Goal: Transaction & Acquisition: Purchase product/service

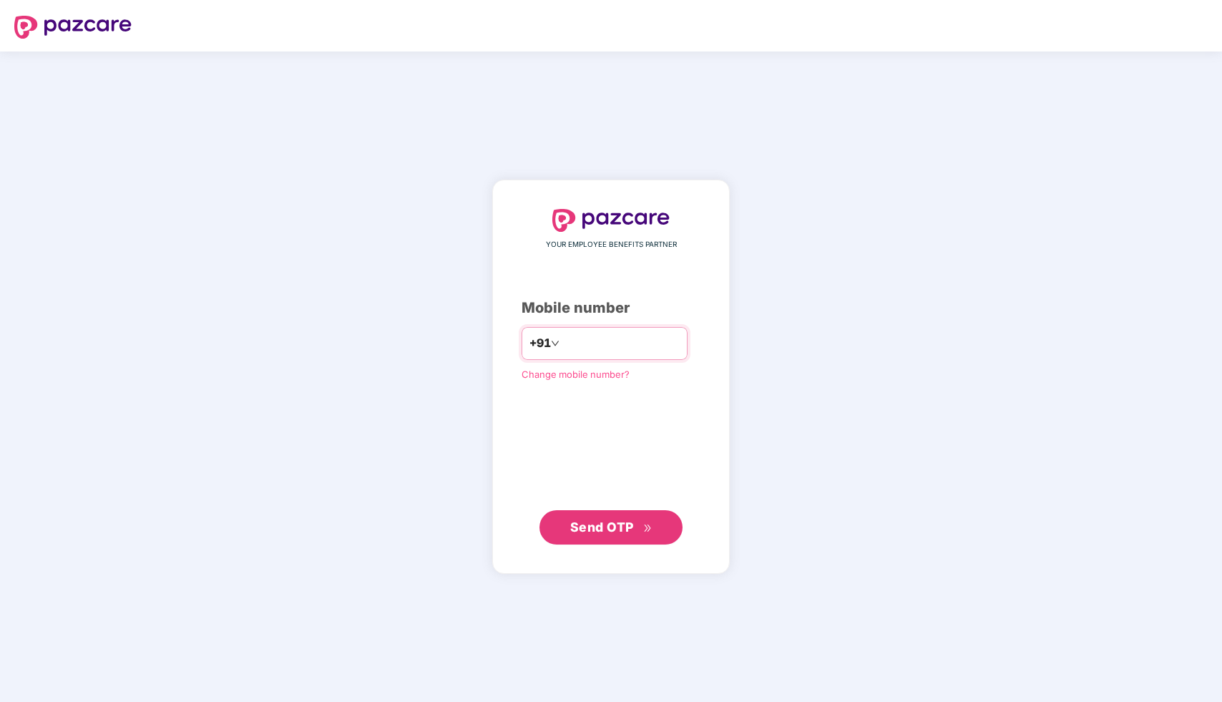
click at [619, 340] on input "number" at bounding box center [620, 343] width 117 height 23
type input "**********"
click at [607, 535] on span "Send OTP" at bounding box center [611, 527] width 82 height 20
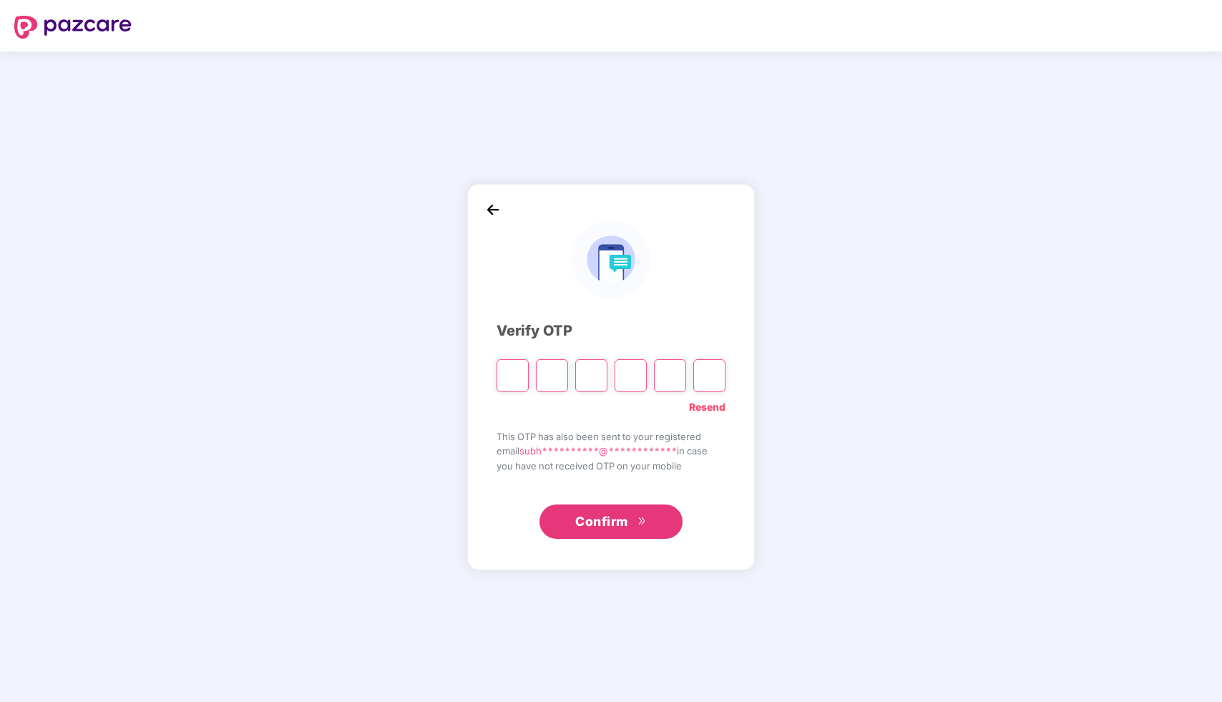
type input "*"
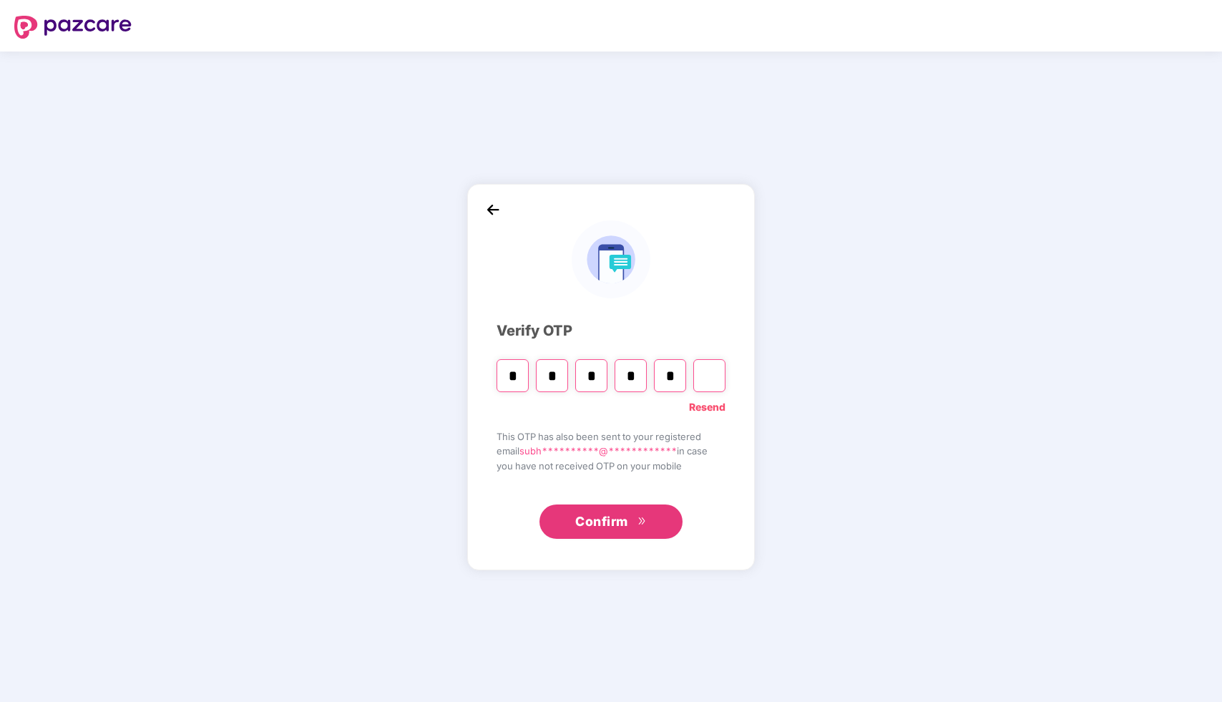
type input "*"
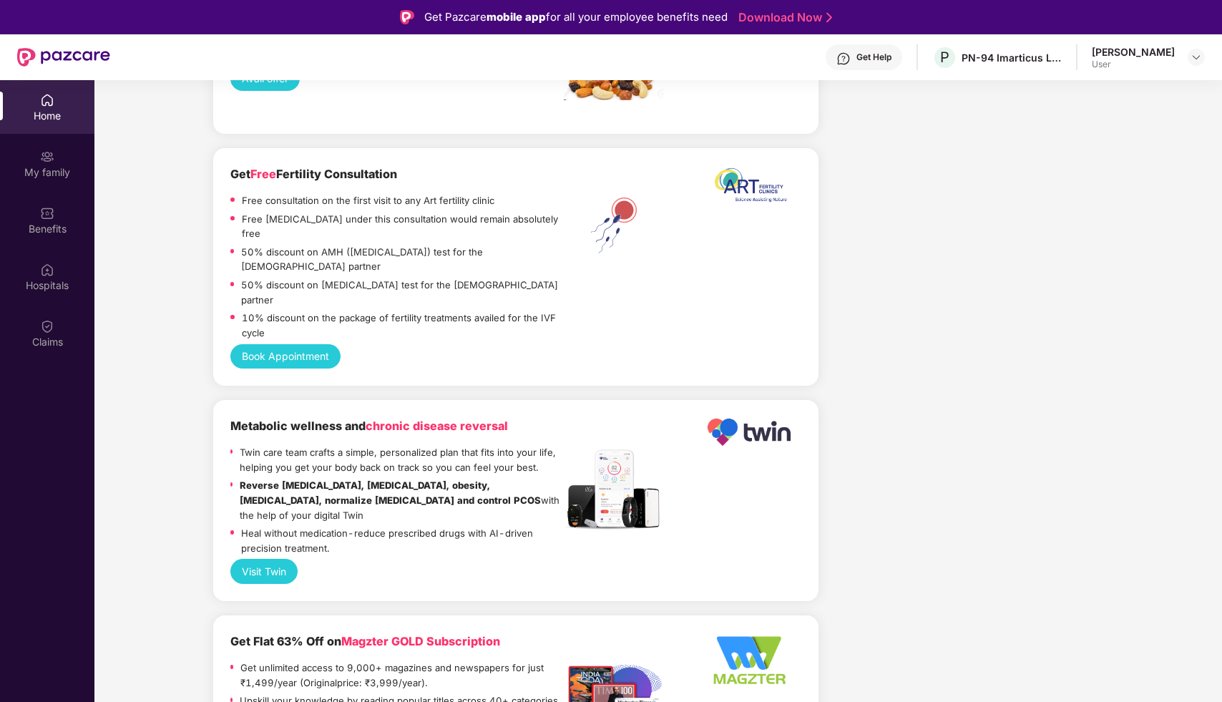
scroll to position [1419, 0]
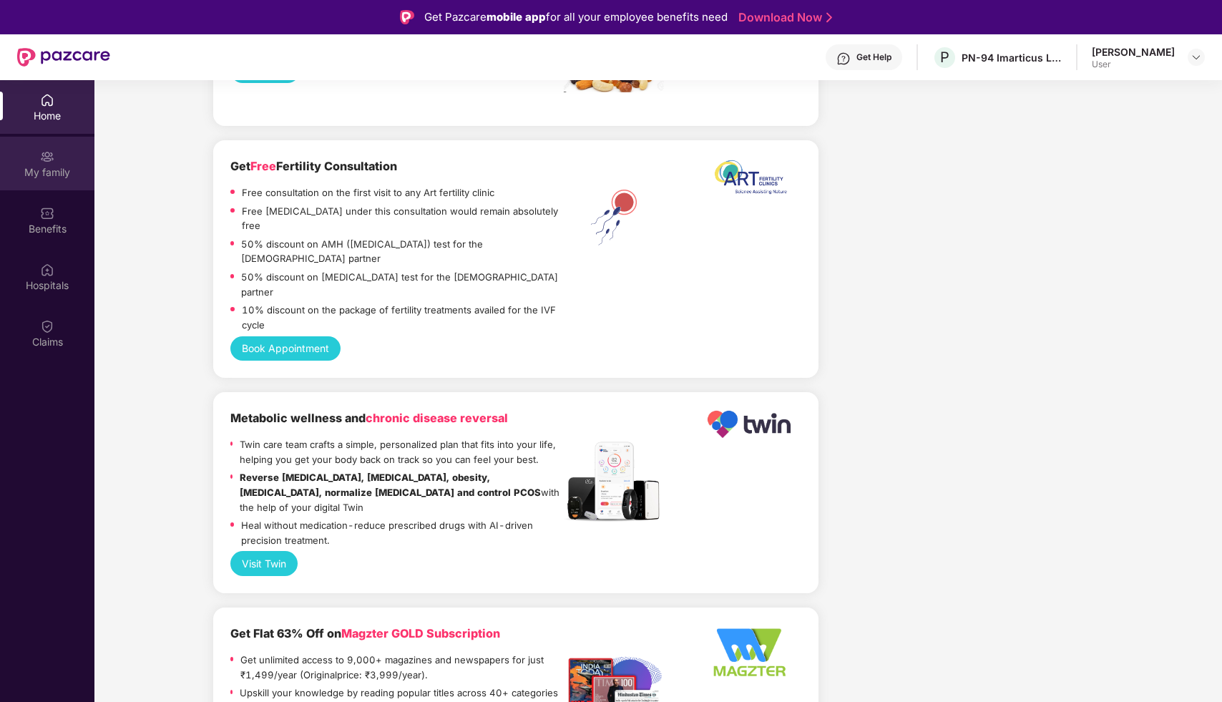
click at [49, 177] on div "My family" at bounding box center [47, 172] width 94 height 14
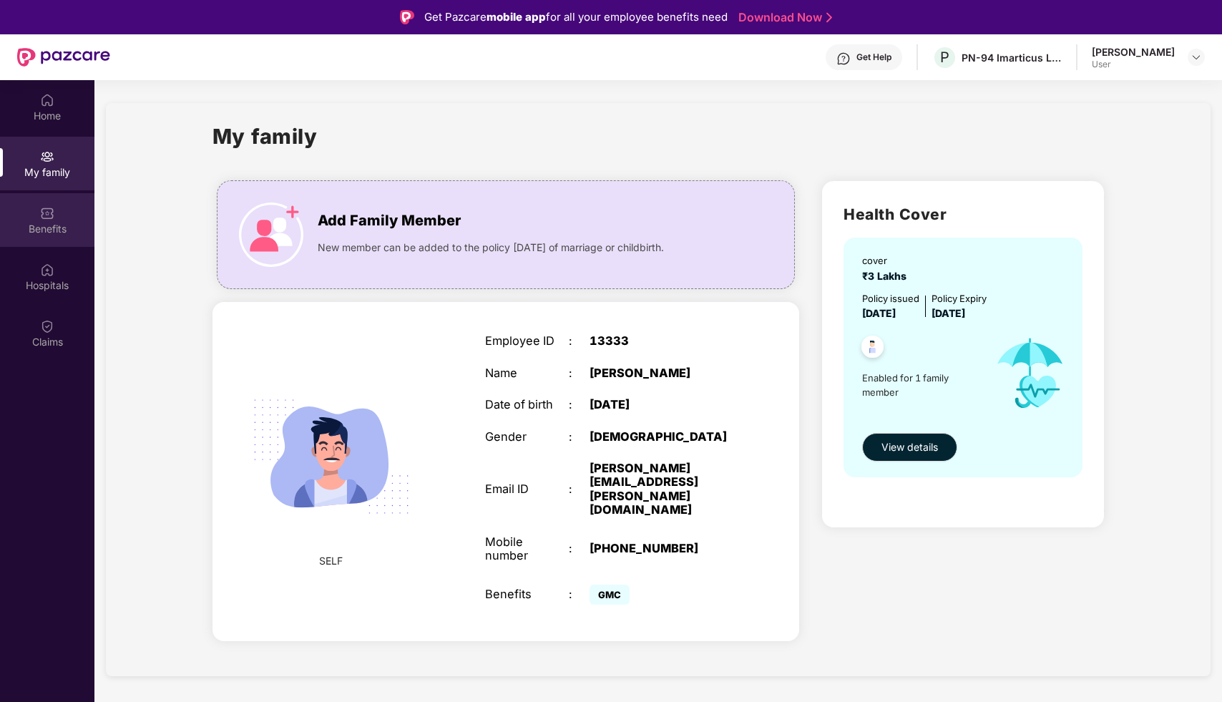
click at [33, 216] on div "Benefits" at bounding box center [47, 220] width 94 height 54
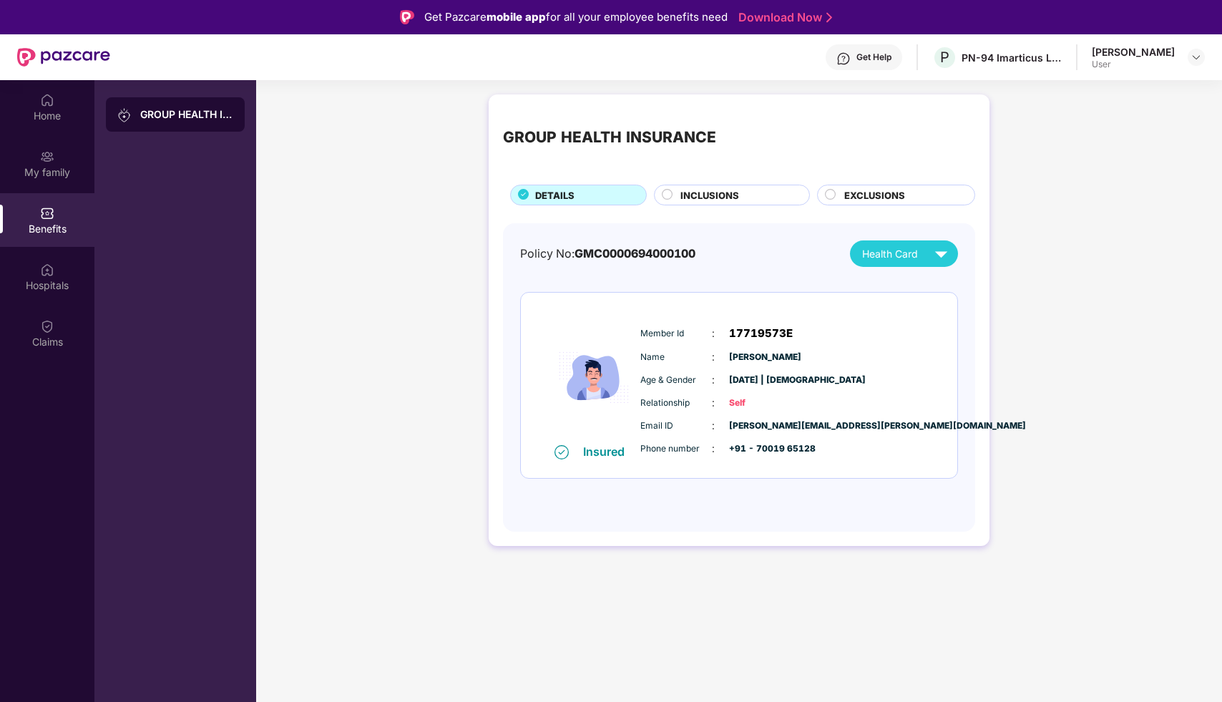
click at [672, 197] on circle at bounding box center [667, 195] width 10 height 10
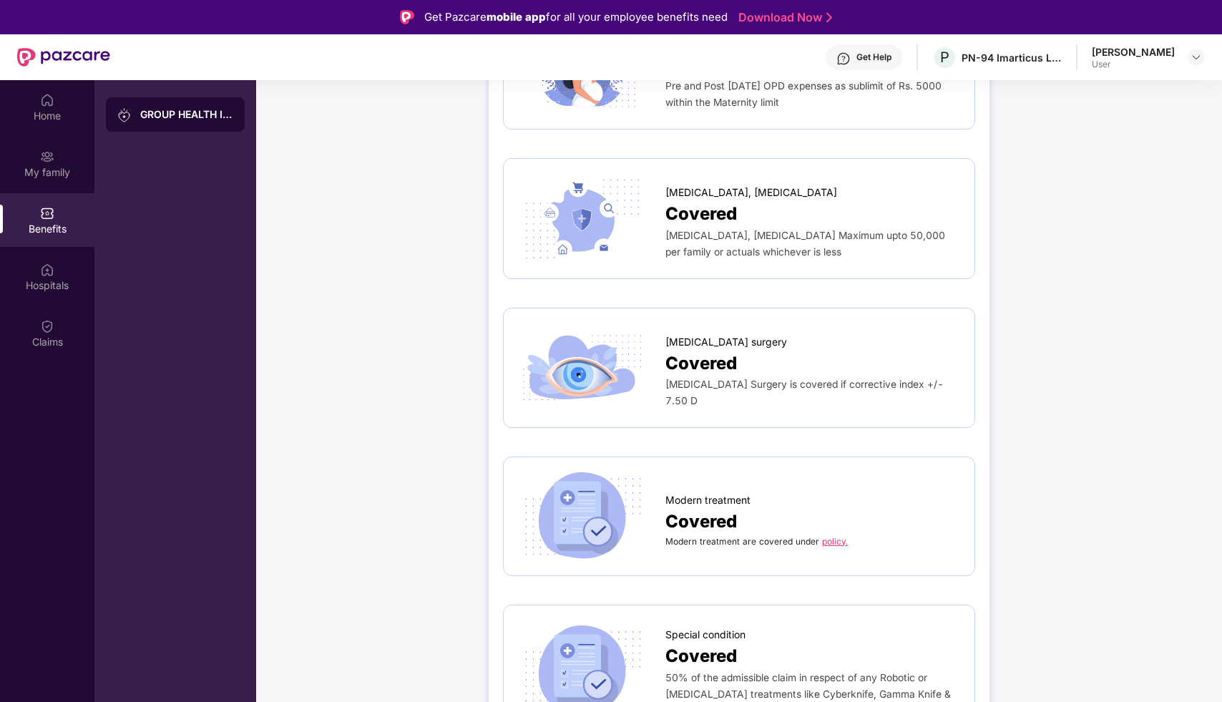
scroll to position [2210, 0]
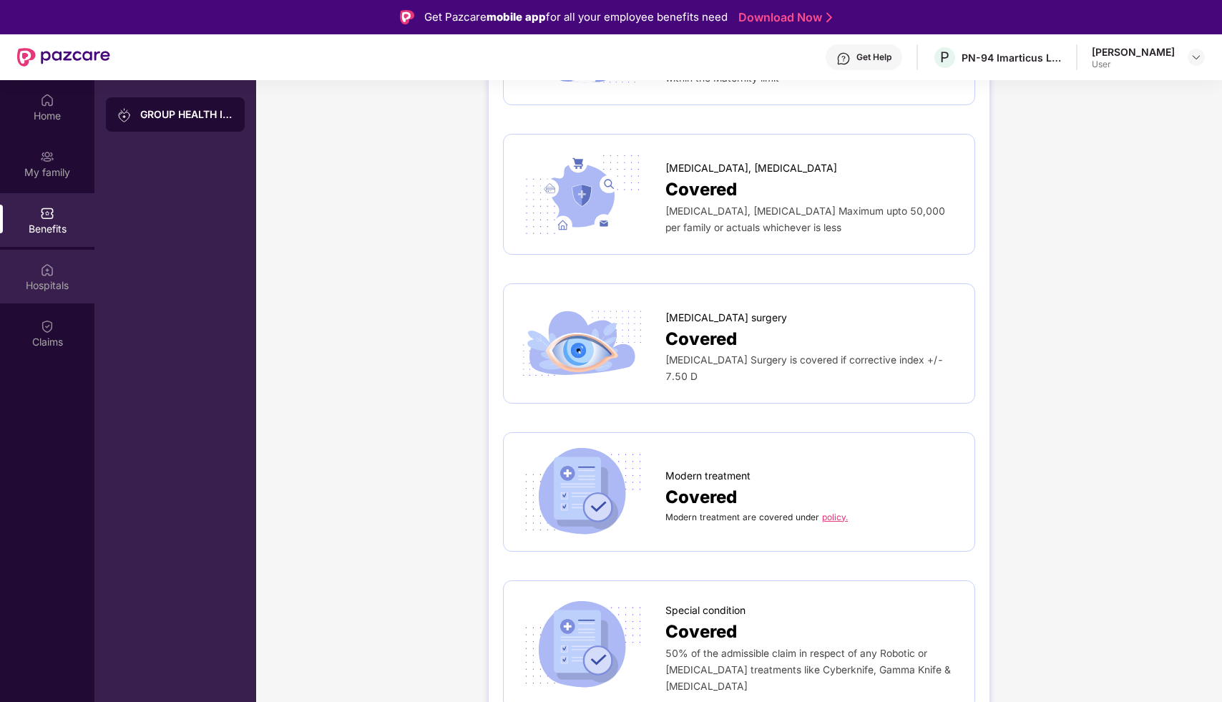
click at [49, 279] on div "Hospitals" at bounding box center [47, 285] width 94 height 14
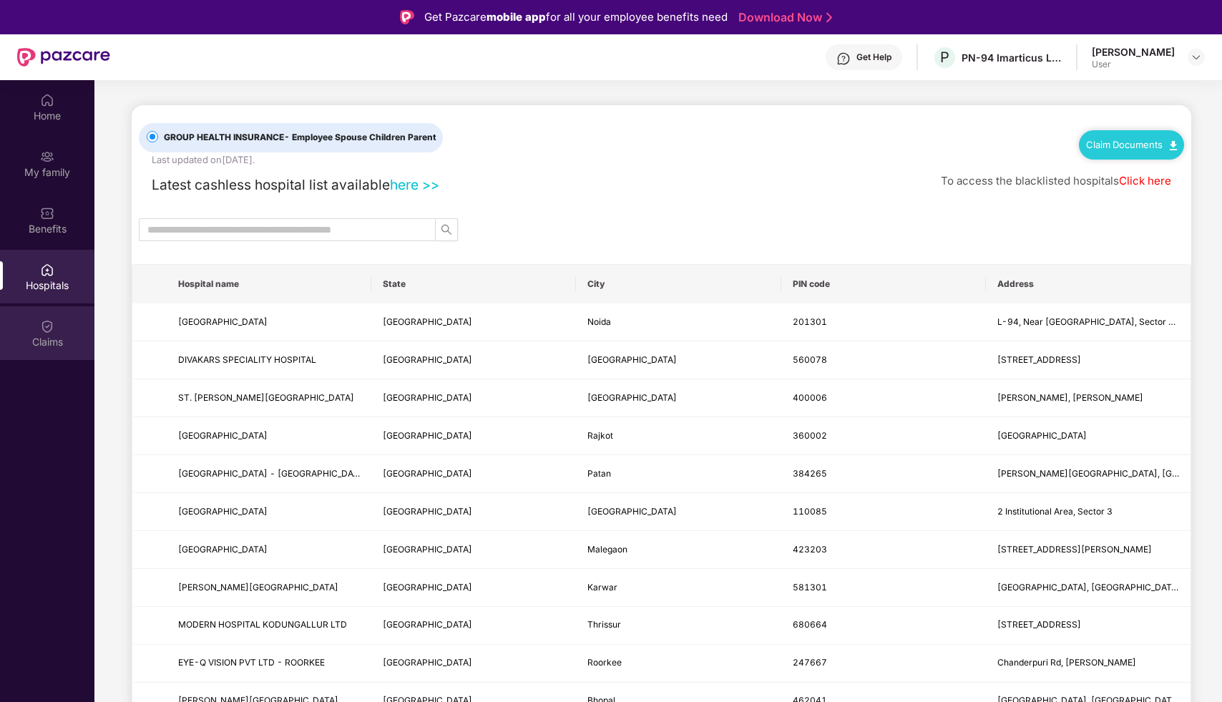
click at [43, 338] on div "Claims" at bounding box center [47, 342] width 94 height 14
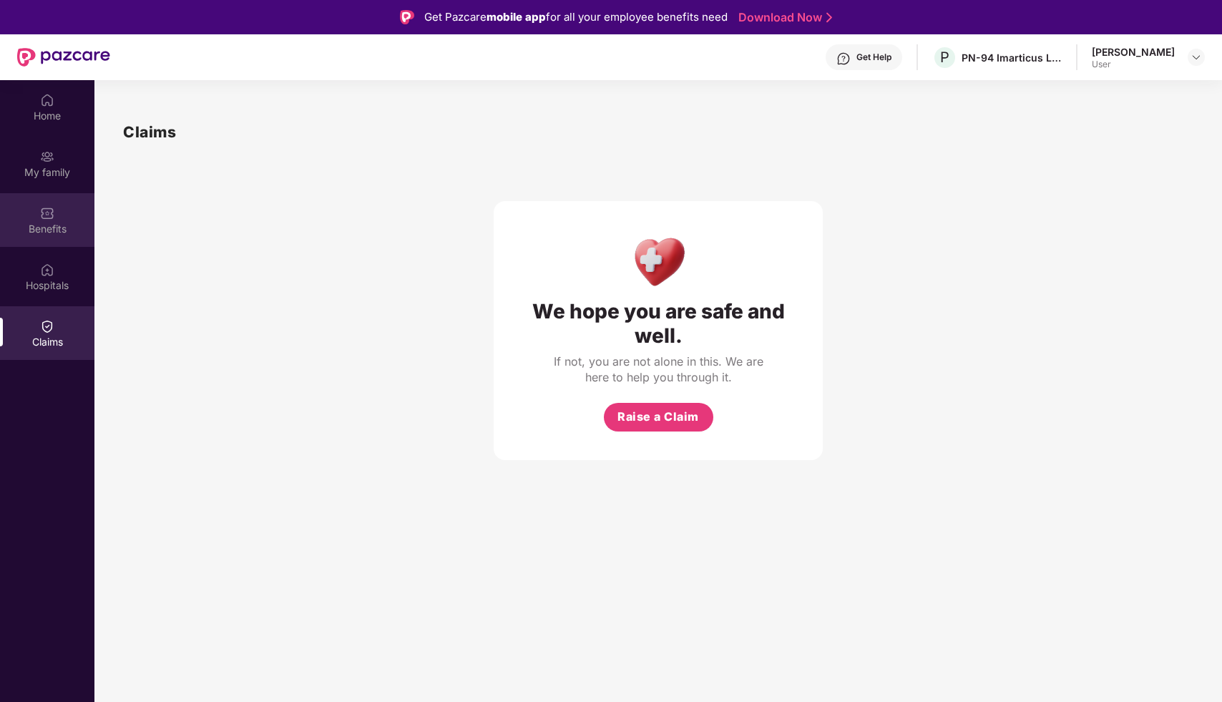
click at [47, 215] on img at bounding box center [47, 213] width 14 height 14
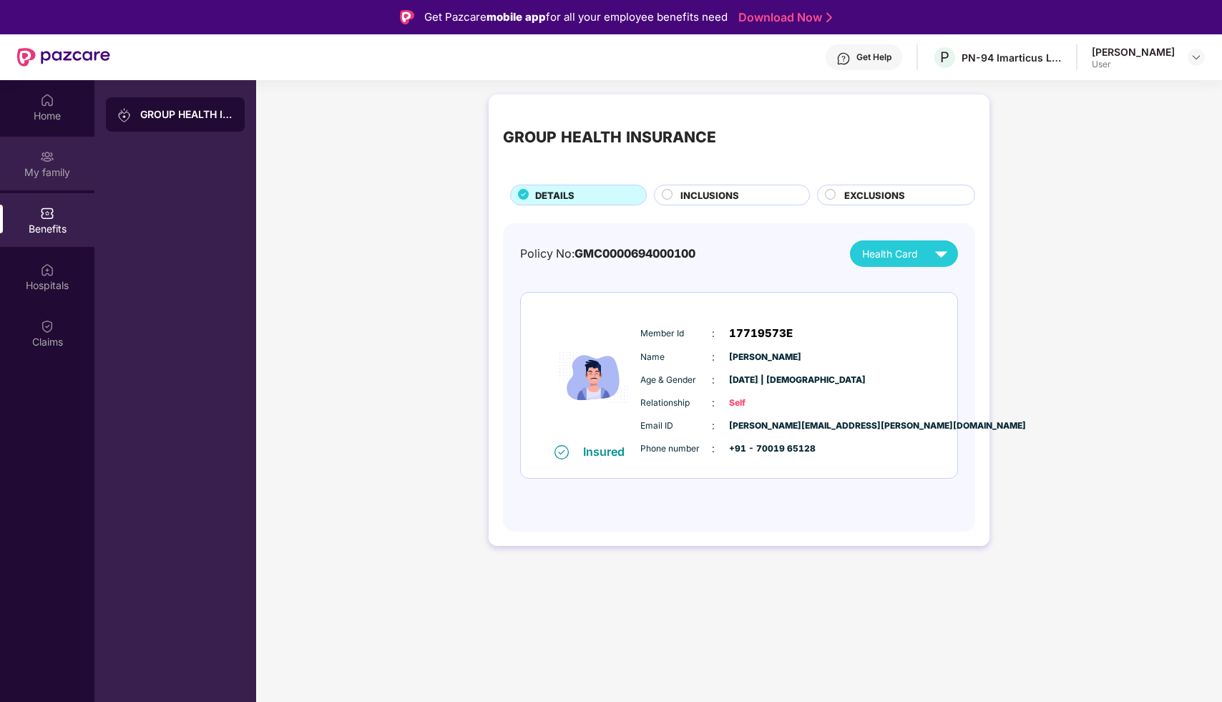
click at [49, 163] on img at bounding box center [47, 157] width 14 height 14
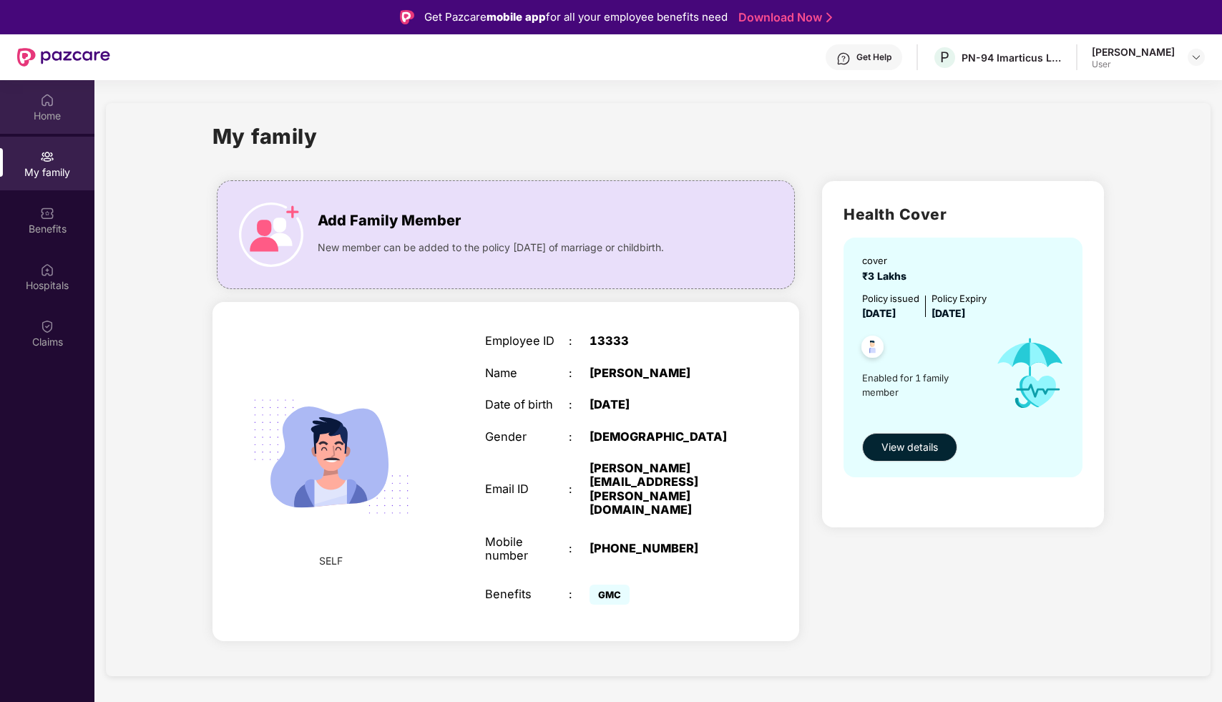
click at [28, 115] on div "Home" at bounding box center [47, 116] width 94 height 14
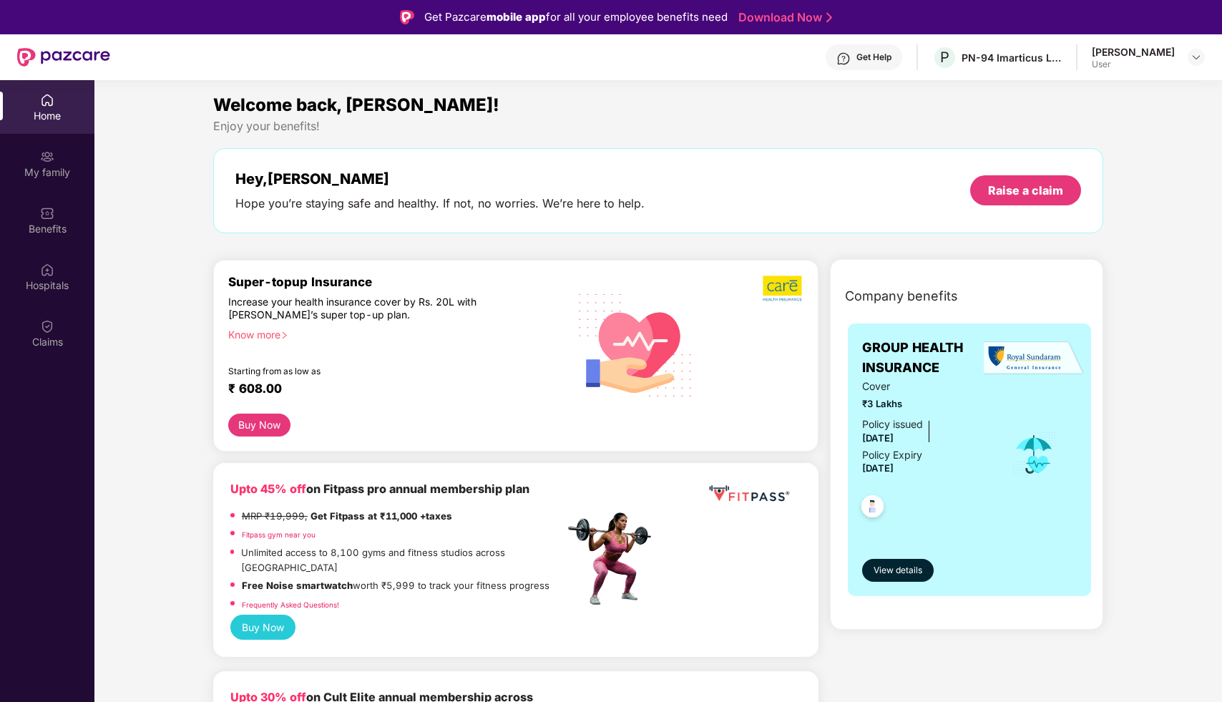
click at [260, 342] on div "Super-topup Insurance Increase your health insurance cover by Rs. 20L with [PER…" at bounding box center [396, 344] width 336 height 139
click at [264, 334] on div "Know more" at bounding box center [391, 333] width 327 height 10
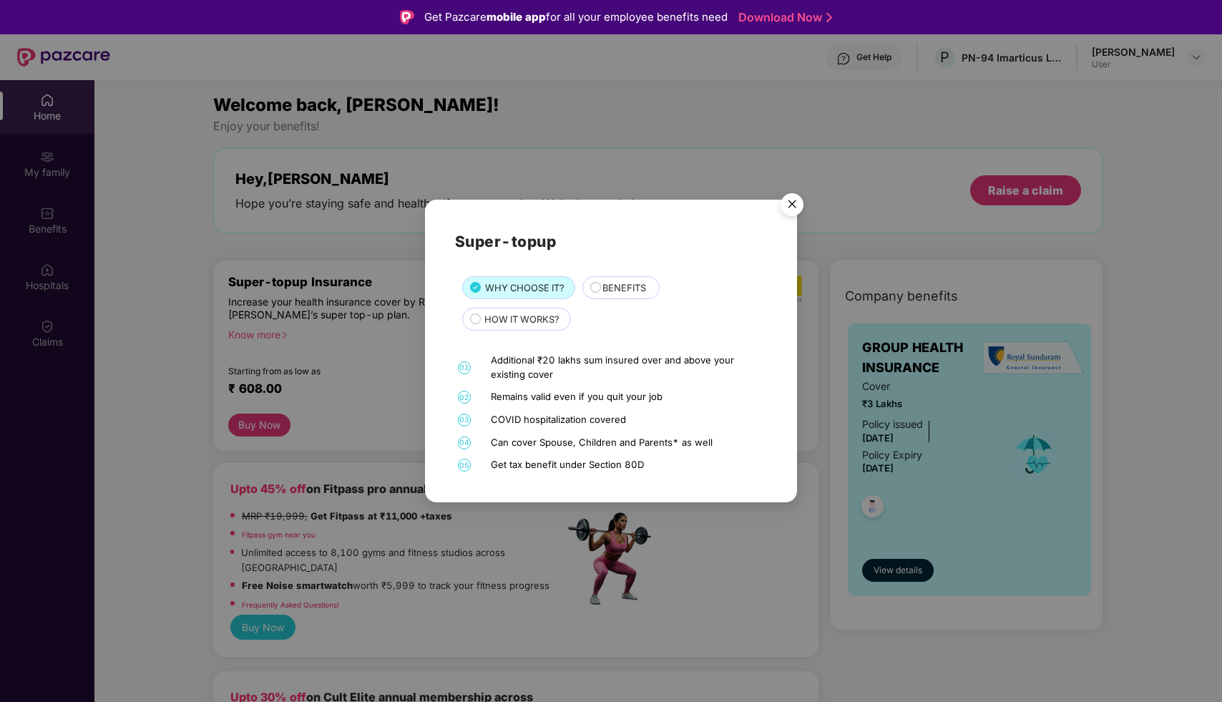
click at [288, 338] on div "Super-topup WHY CHOOSE IT? BENEFITS HOW IT WORKS? 01 Additional ₹20 lakhs sum i…" at bounding box center [611, 351] width 1222 height 702
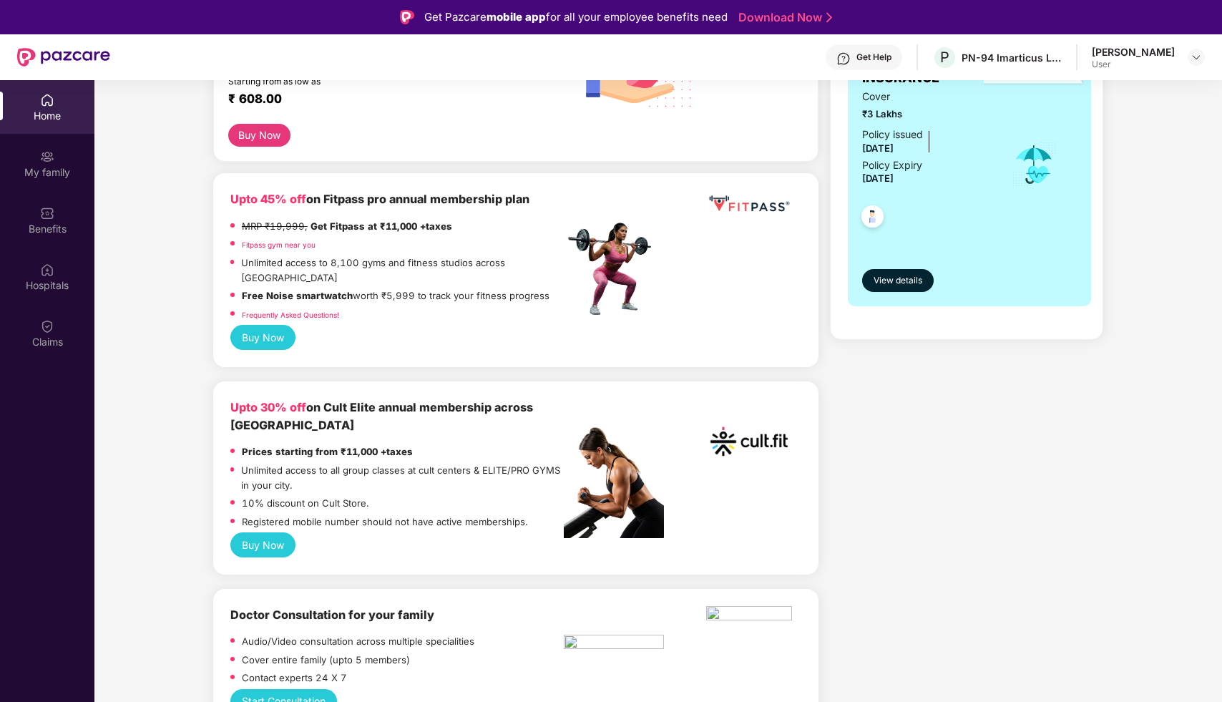
scroll to position [293, 0]
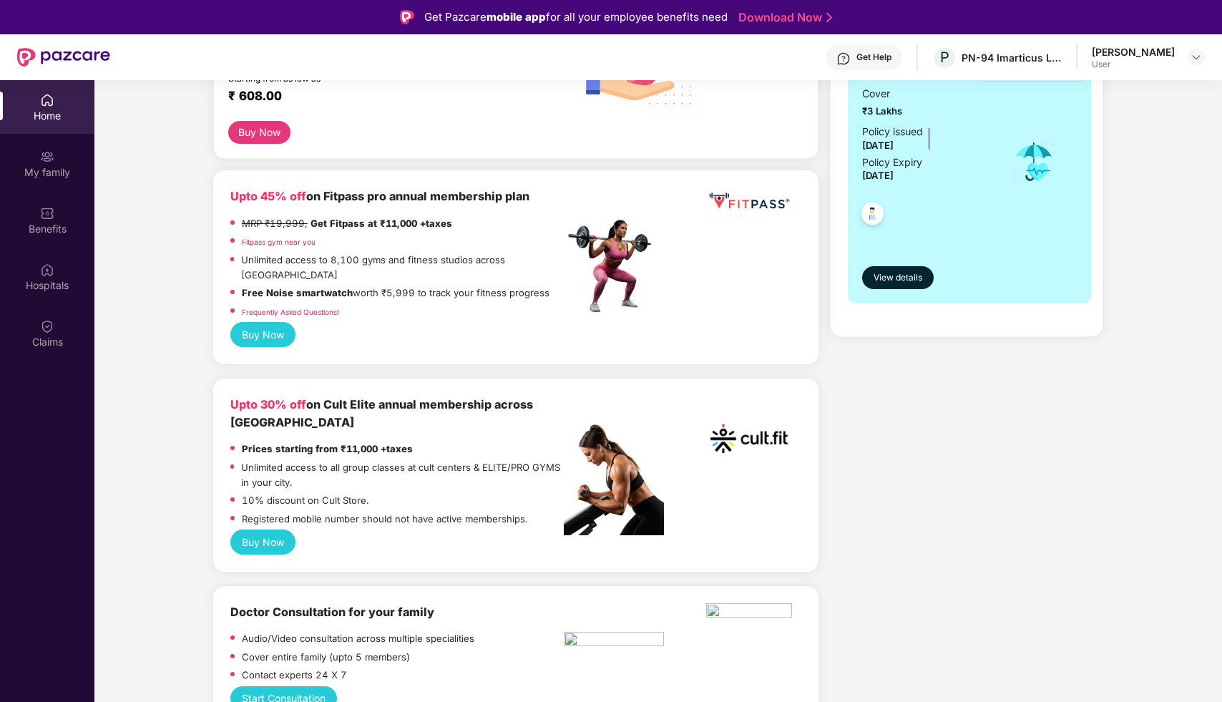
click at [264, 322] on button "Buy Now" at bounding box center [262, 334] width 65 height 24
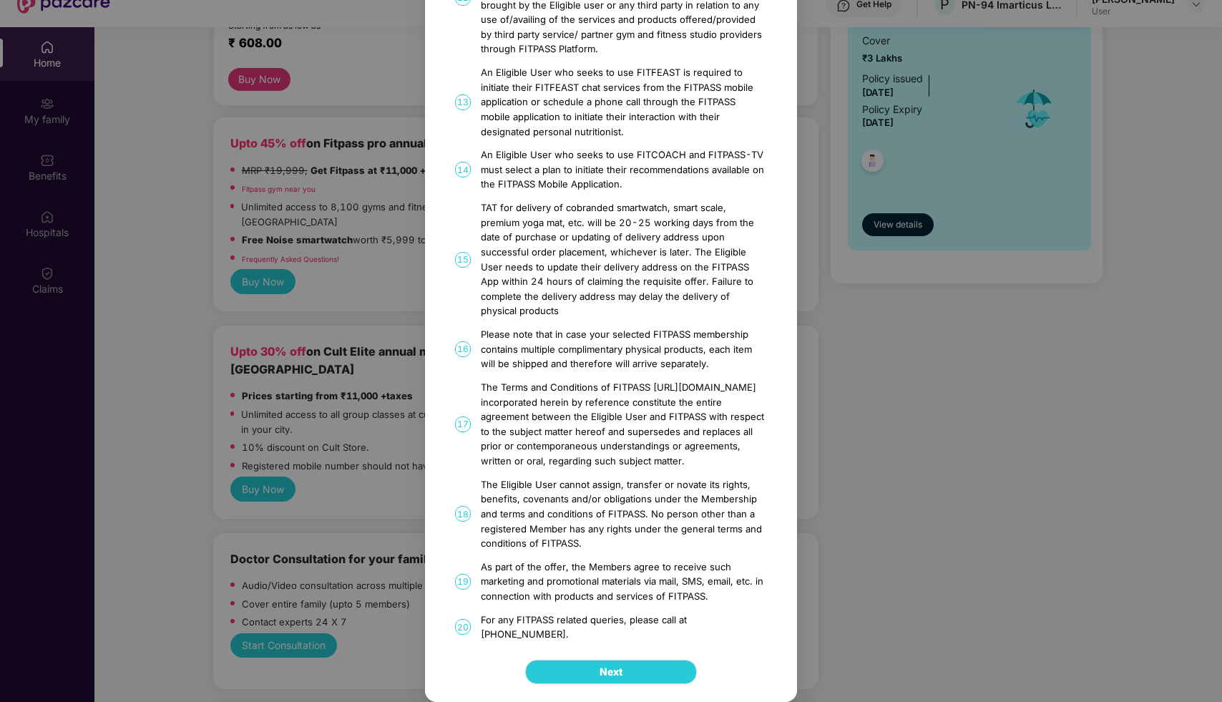
scroll to position [80, 0]
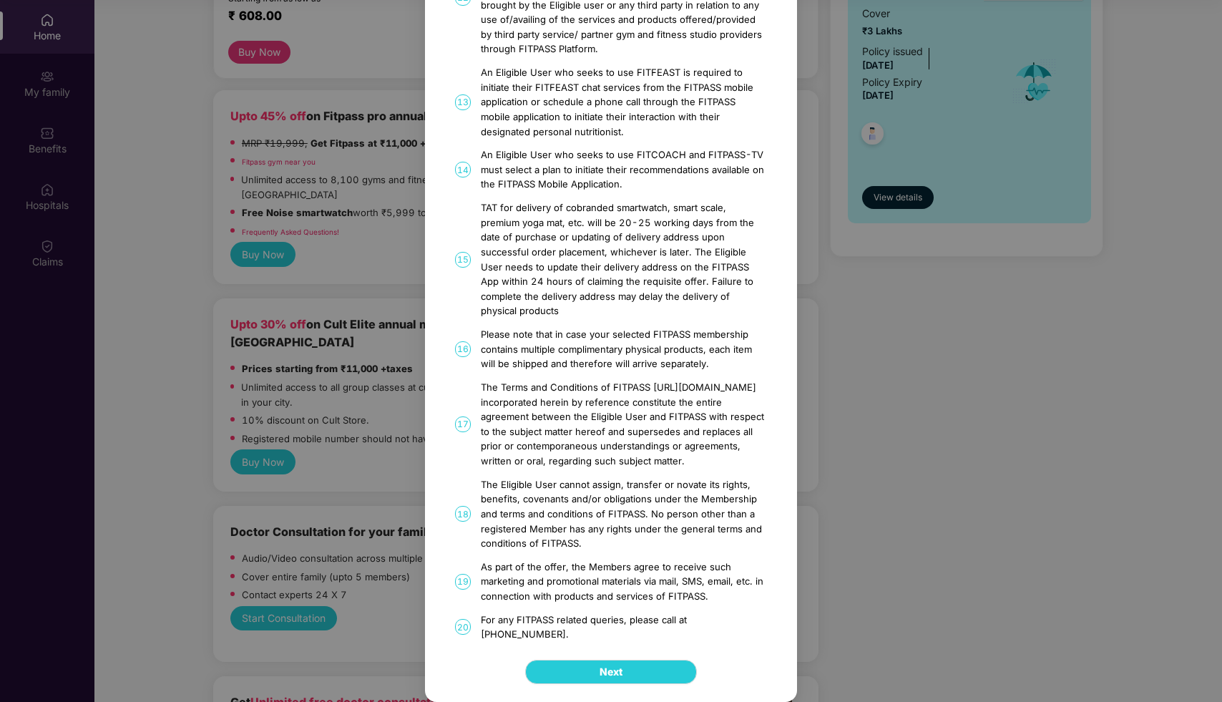
click at [328, 290] on div "FITPASS Details and T&C How to Avail 01 FITPASS: One membership to India’s larg…" at bounding box center [611, 351] width 1222 height 702
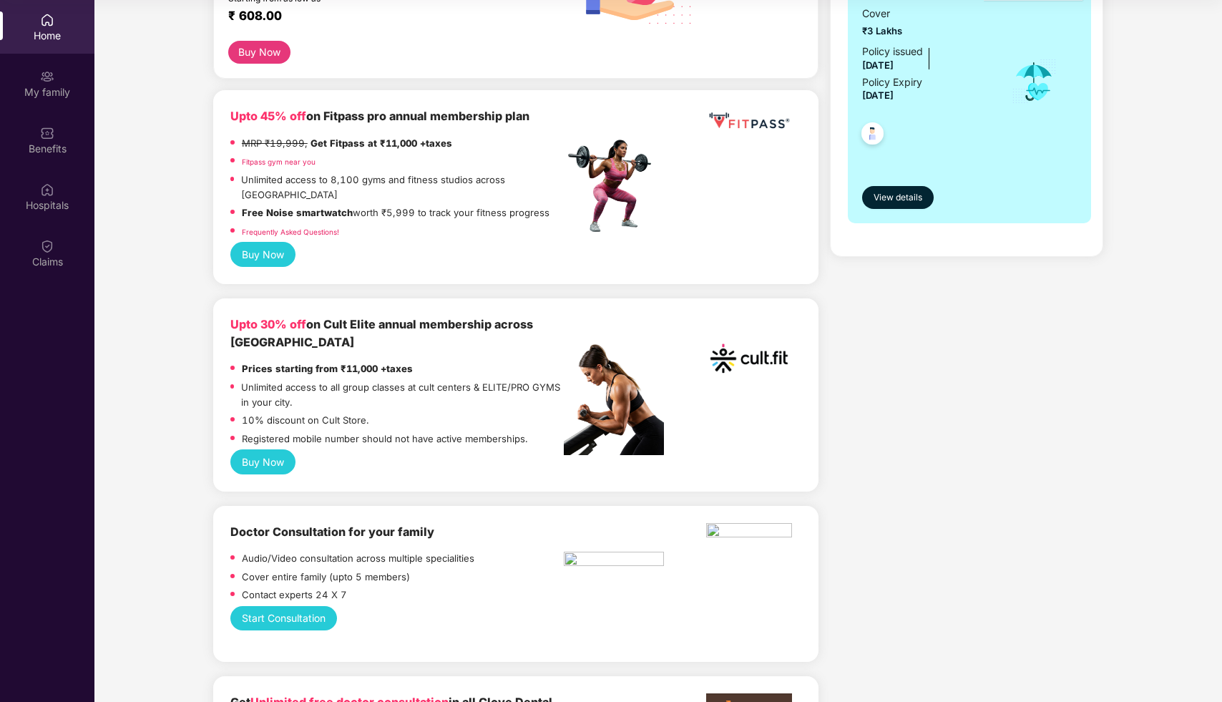
click at [265, 449] on button "Buy Now" at bounding box center [262, 461] width 65 height 24
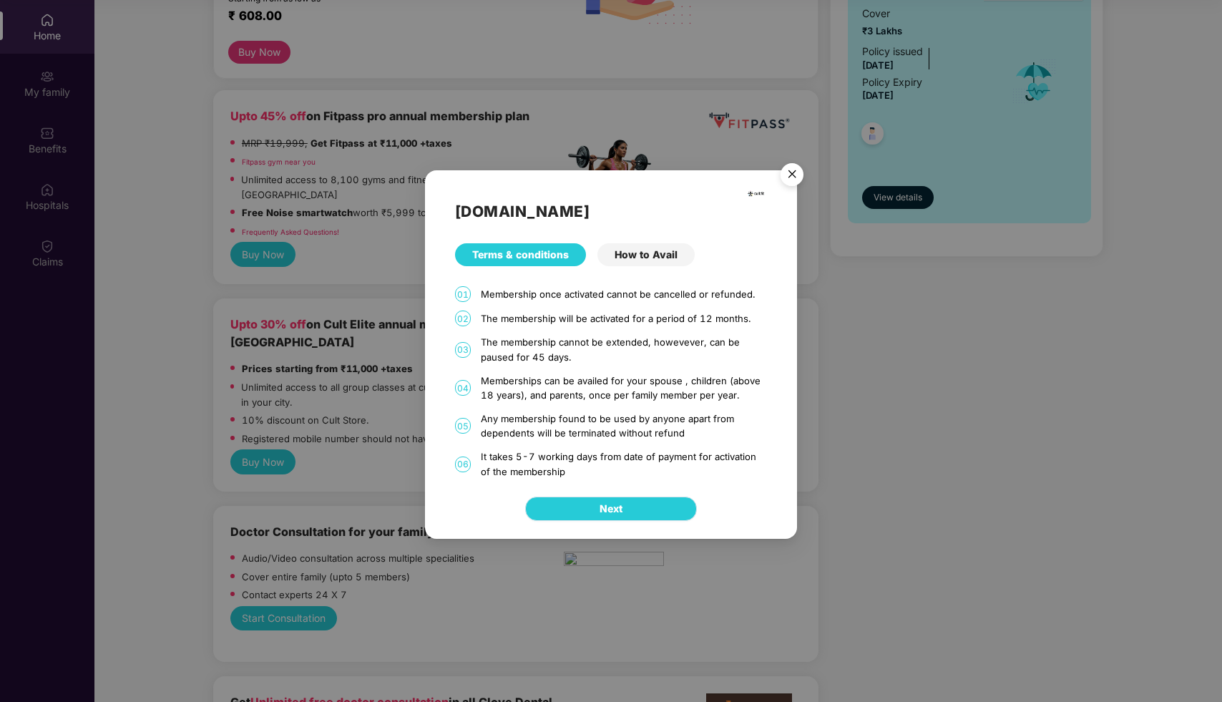
click at [597, 508] on button "Next" at bounding box center [611, 509] width 172 height 24
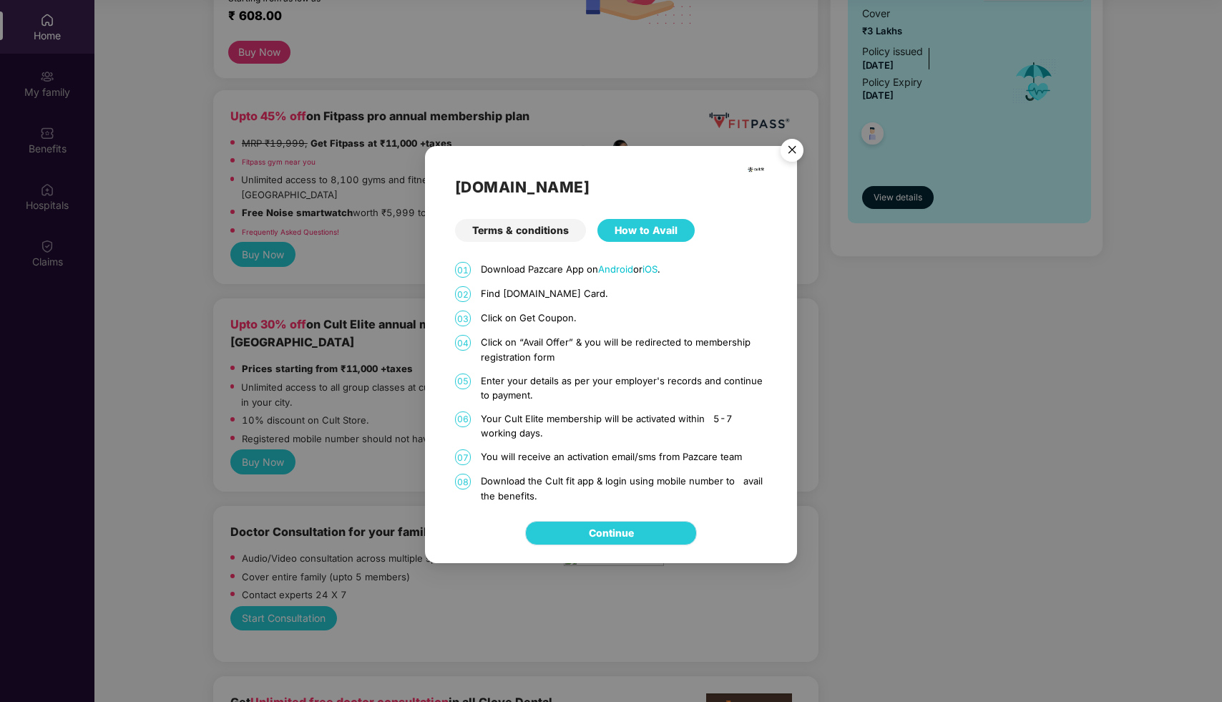
click at [609, 528] on link "Continue" at bounding box center [611, 533] width 45 height 16
click at [787, 146] on img "Close" at bounding box center [792, 152] width 40 height 40
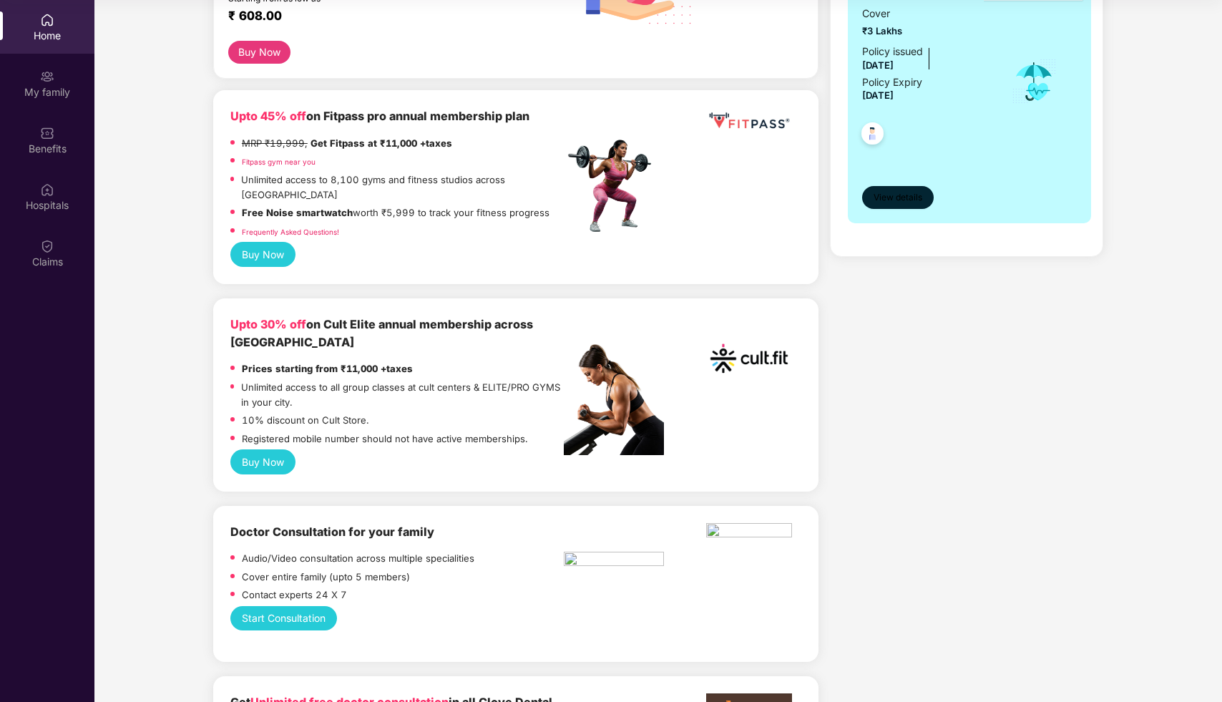
click at [914, 195] on span "View details" at bounding box center [898, 198] width 49 height 14
